Goal: Transaction & Acquisition: Purchase product/service

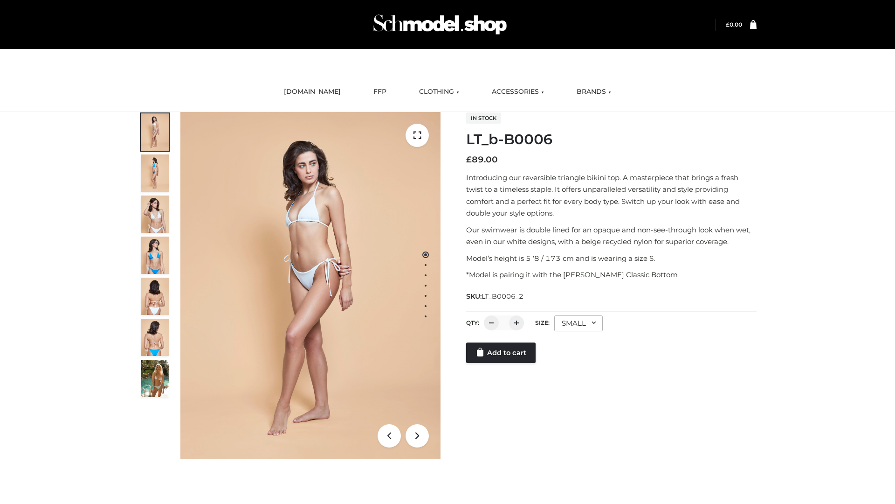
click at [502, 363] on link "Add to cart" at bounding box center [500, 352] width 69 height 21
